Goal: Task Accomplishment & Management: Manage account settings

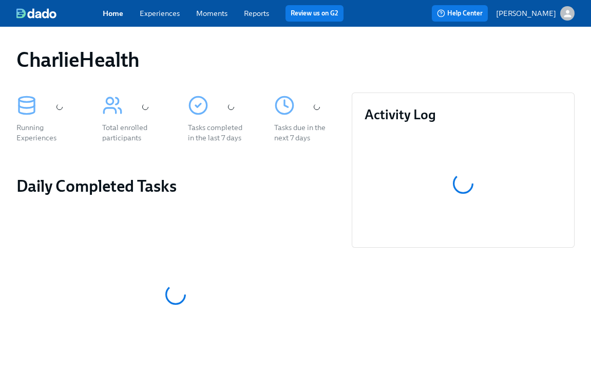
click at [151, 11] on link "Experiences" at bounding box center [160, 13] width 40 height 9
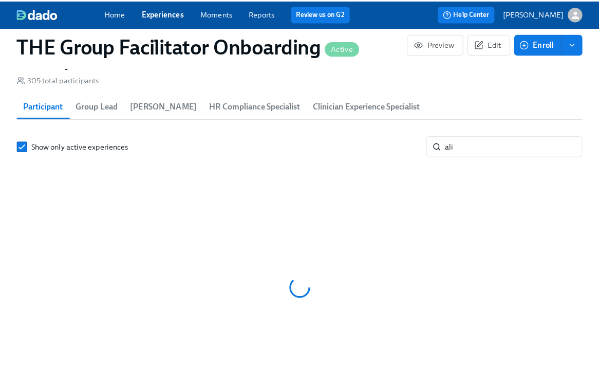
scroll to position [901, 0]
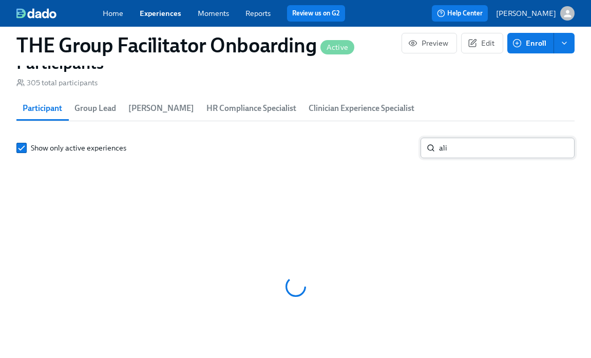
click at [450, 153] on input "ali" at bounding box center [507, 148] width 136 height 21
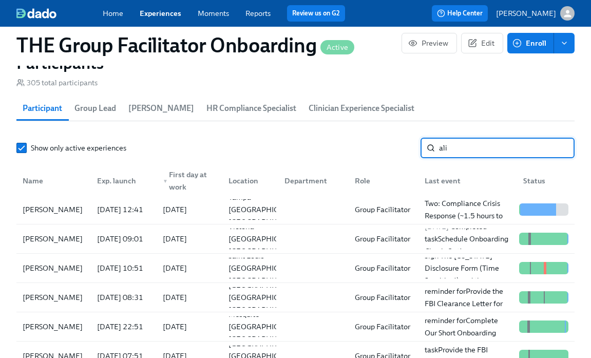
click at [450, 153] on input "ali" at bounding box center [507, 148] width 136 height 21
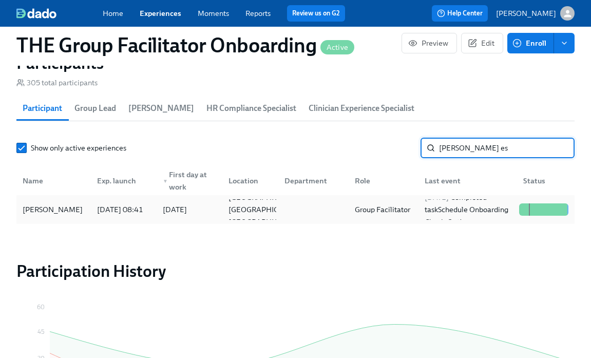
type input "eva es"
click at [52, 215] on div "Eva Eskow" at bounding box center [52, 209] width 68 height 12
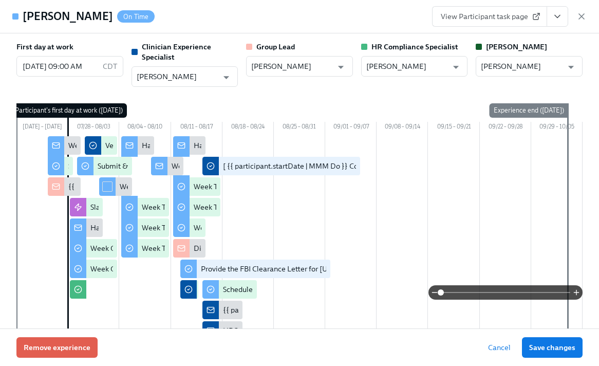
click at [557, 14] on icon "View task page" at bounding box center [557, 16] width 10 height 10
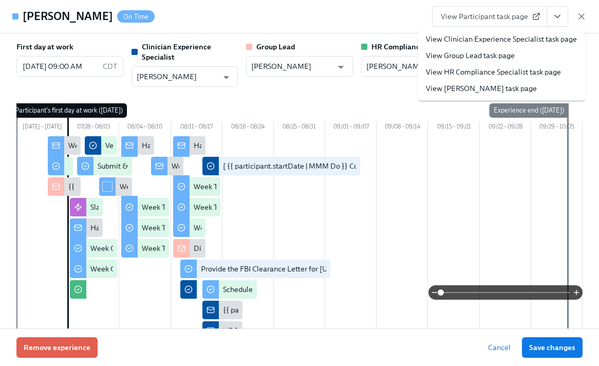
click at [526, 37] on link "View Clinician Experience Specialist task page" at bounding box center [501, 39] width 151 height 10
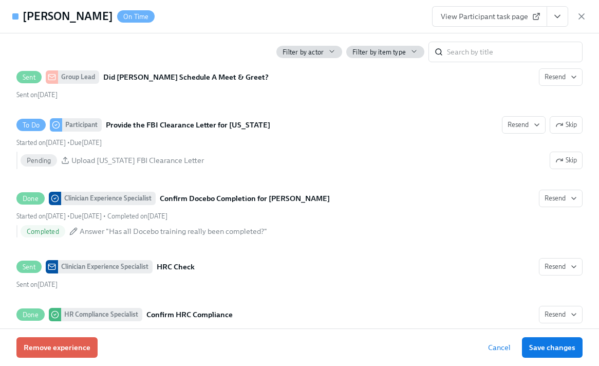
scroll to position [2151, 0]
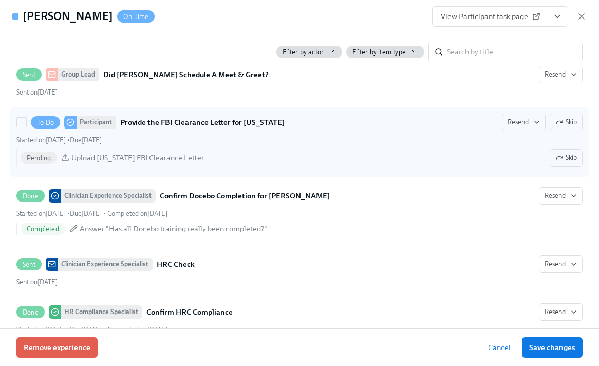
click at [112, 163] on span "Upload Pennsylvania FBI Clearance Letter" at bounding box center [137, 157] width 132 height 10
click at [26, 127] on input "To Do Participant Provide the FBI Clearance Letter for Pennsylvania Resend Skip…" at bounding box center [21, 122] width 9 height 9
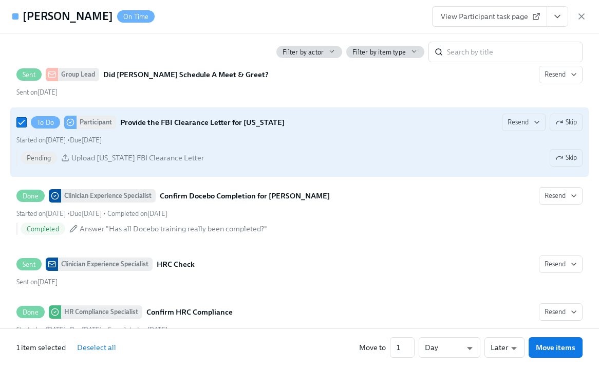
click at [112, 163] on span "Upload Pennsylvania FBI Clearance Letter" at bounding box center [137, 157] width 132 height 10
click at [26, 127] on input "To Do Participant Provide the FBI Clearance Letter for Pennsylvania Resend Skip…" at bounding box center [21, 122] width 9 height 9
checkbox input "false"
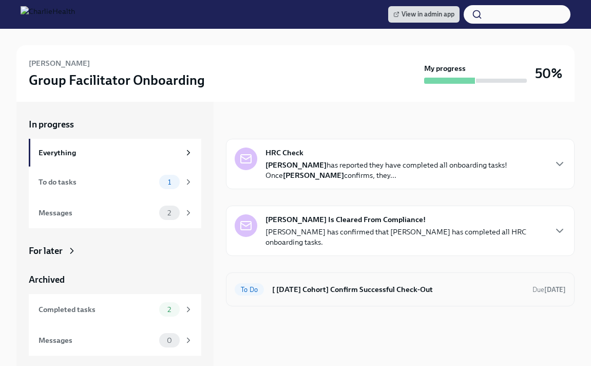
click at [307, 289] on h6 "[ [DATE] Cohort] Confirm Successful Check-Out" at bounding box center [398, 288] width 252 height 11
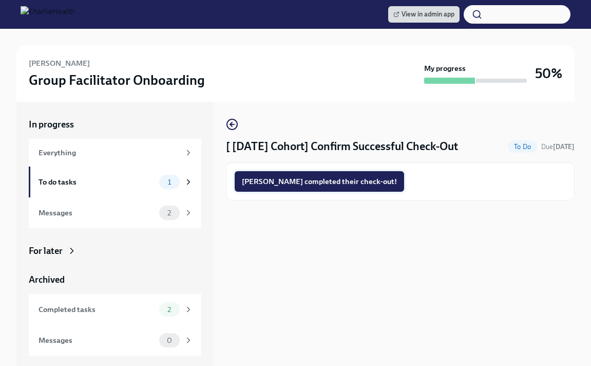
click at [286, 183] on span "Eva completed their check-out!" at bounding box center [319, 181] width 155 height 10
